Goal: Task Accomplishment & Management: Use online tool/utility

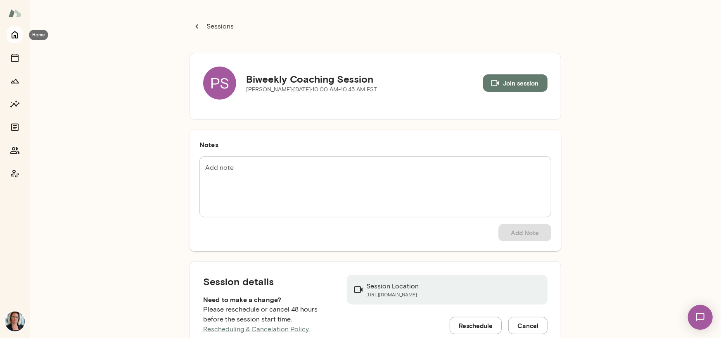
click at [17, 36] on icon "Home" at bounding box center [15, 35] width 10 height 10
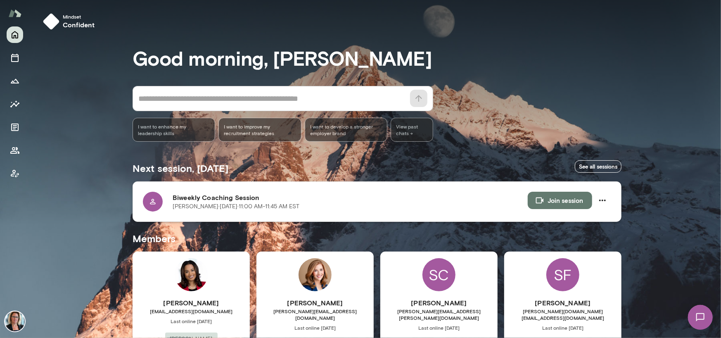
click at [557, 198] on button "Join session" at bounding box center [559, 199] width 64 height 17
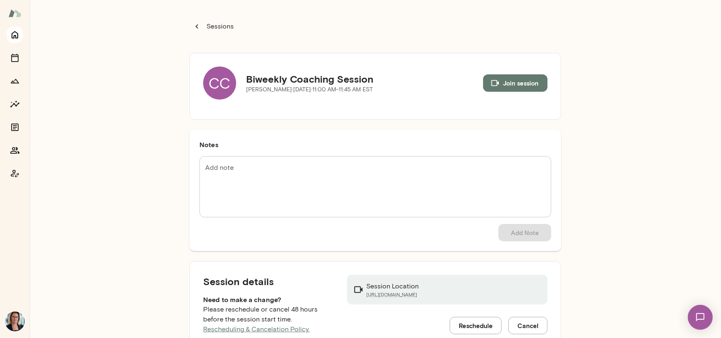
click at [13, 39] on icon "Home" at bounding box center [15, 35] width 10 height 10
